Goal: Task Accomplishment & Management: Manage account settings

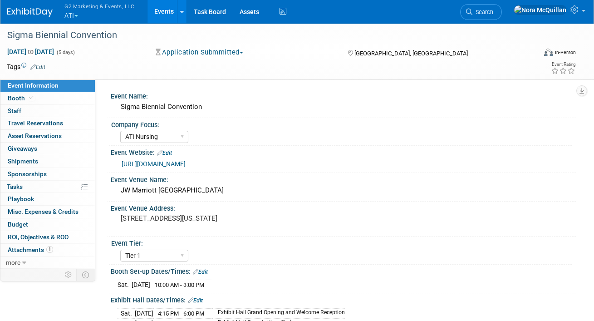
select select "ATI Nursing"
select select "Tier 1"
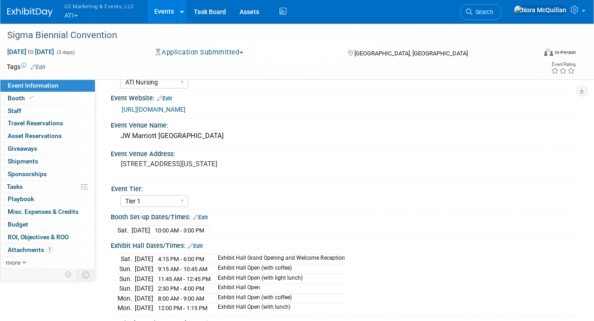
scroll to position [54, 0]
click at [75, 12] on button "G2 Marketing & Events, LLC ATI" at bounding box center [105, 12] width 82 height 24
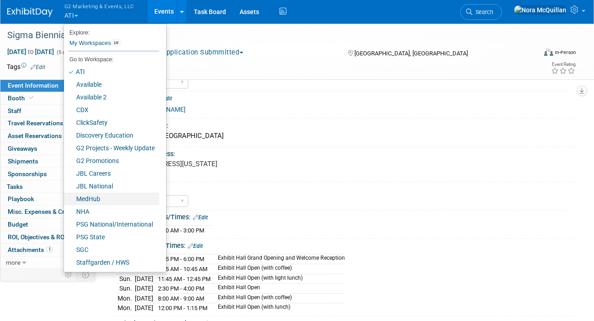
click at [85, 201] on link "MedHub" at bounding box center [111, 198] width 95 height 13
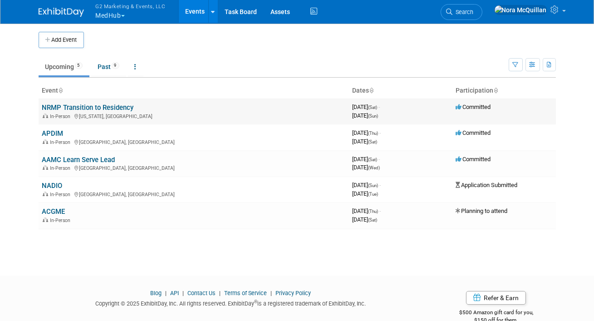
click at [50, 108] on link "NRMP Transition to Residency" at bounding box center [88, 107] width 92 height 8
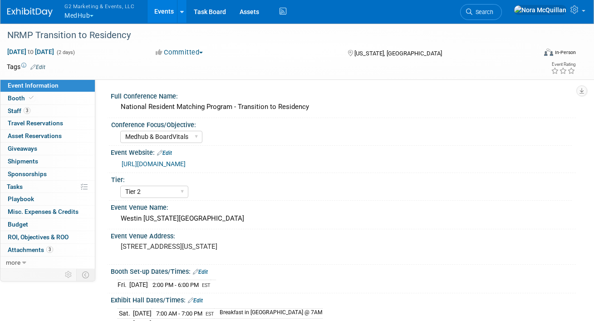
select select "Medhub & BoardVitals"
select select "Tier 2"
click at [153, 14] on link "Events" at bounding box center [164, 11] width 33 height 23
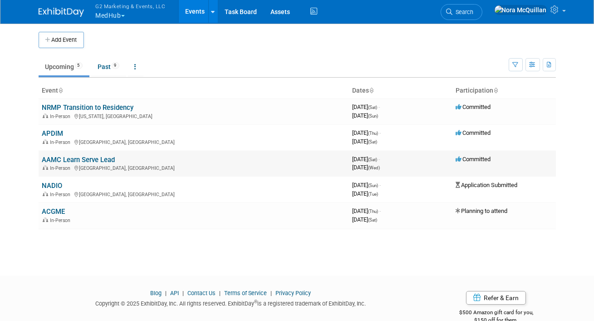
click at [56, 160] on link "AAMC Learn Serve Lead" at bounding box center [78, 160] width 73 height 8
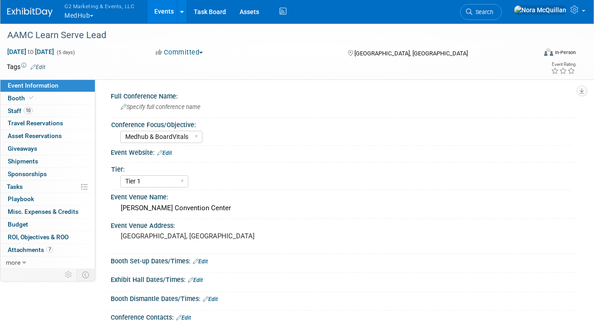
select select "Medhub & BoardVitals"
select select "Tier 1"
